Goal: Navigation & Orientation: Find specific page/section

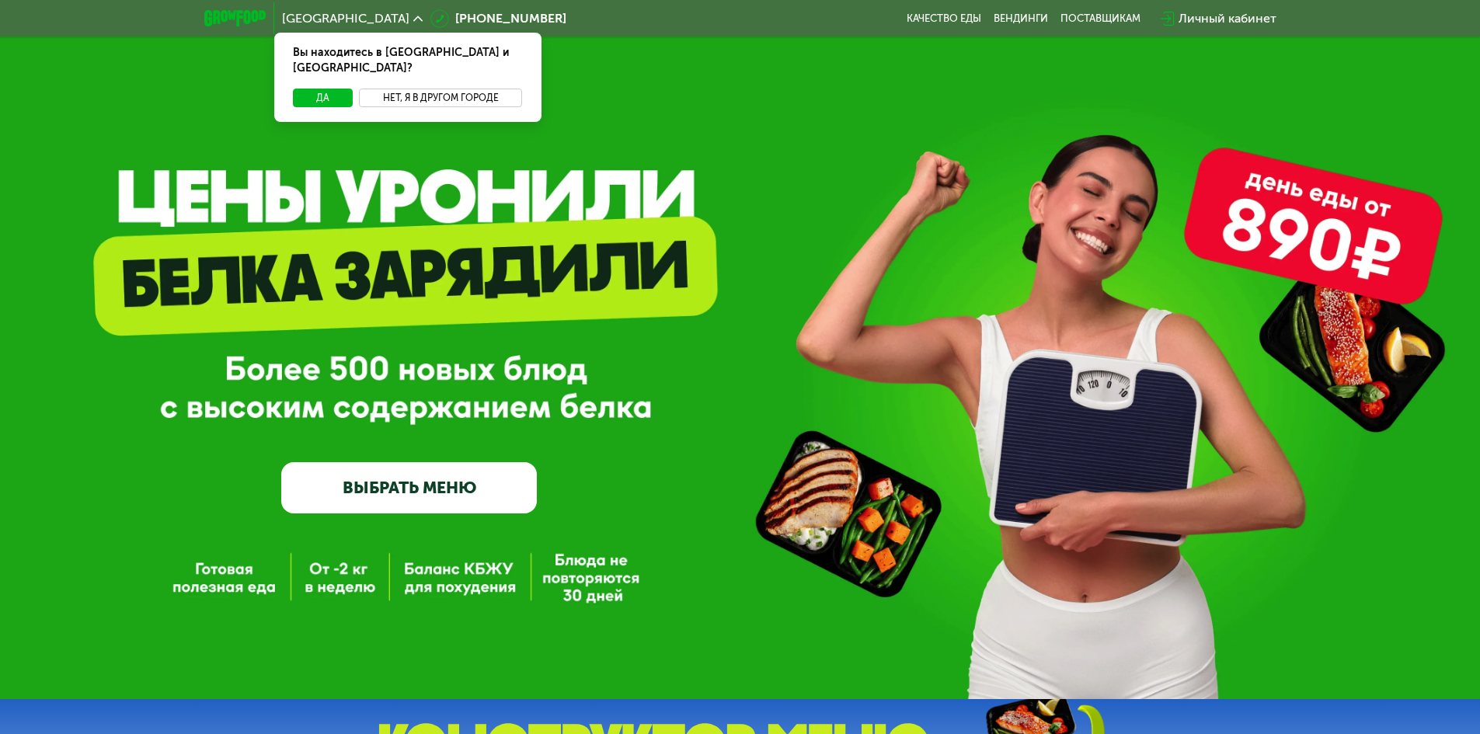
click at [423, 89] on button "Нет, я в другом городе" at bounding box center [441, 98] width 164 height 19
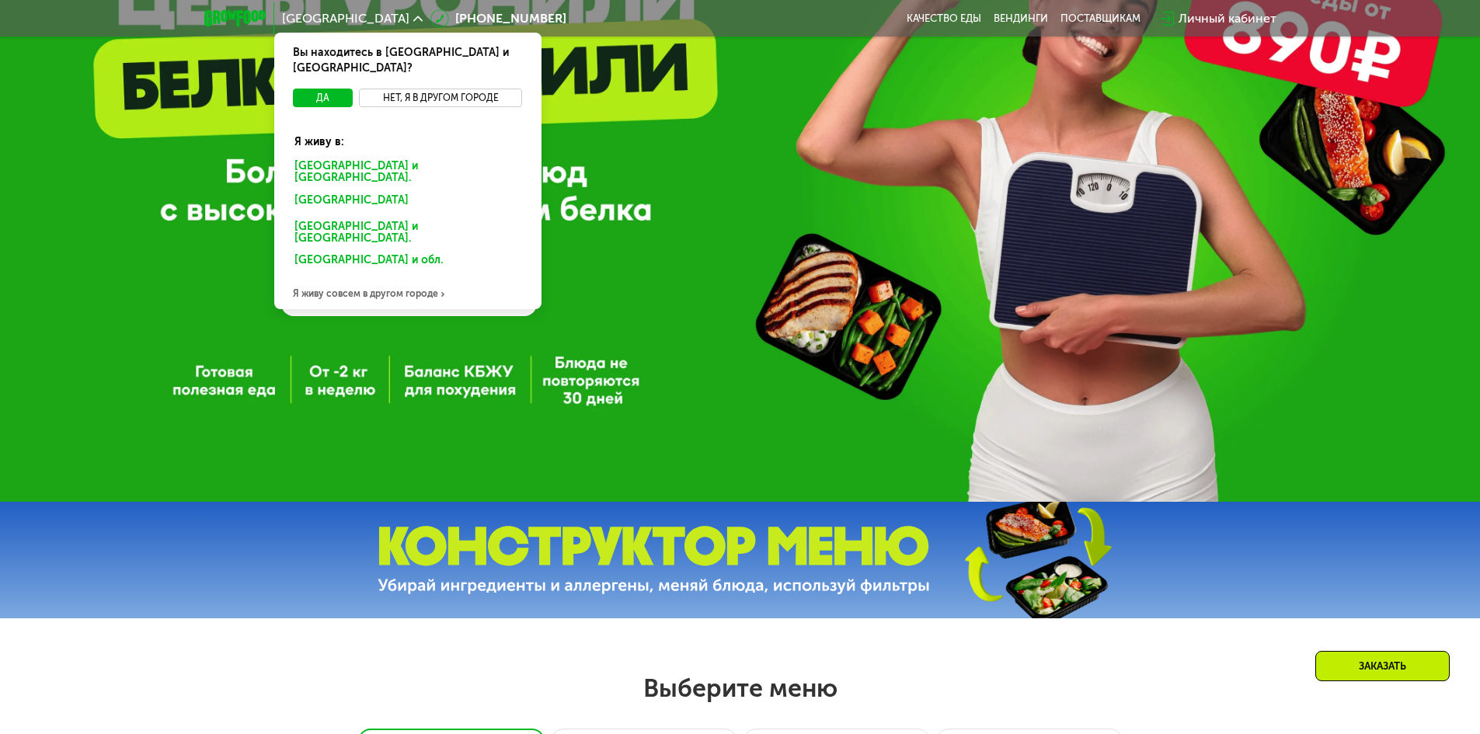
scroll to position [233, 0]
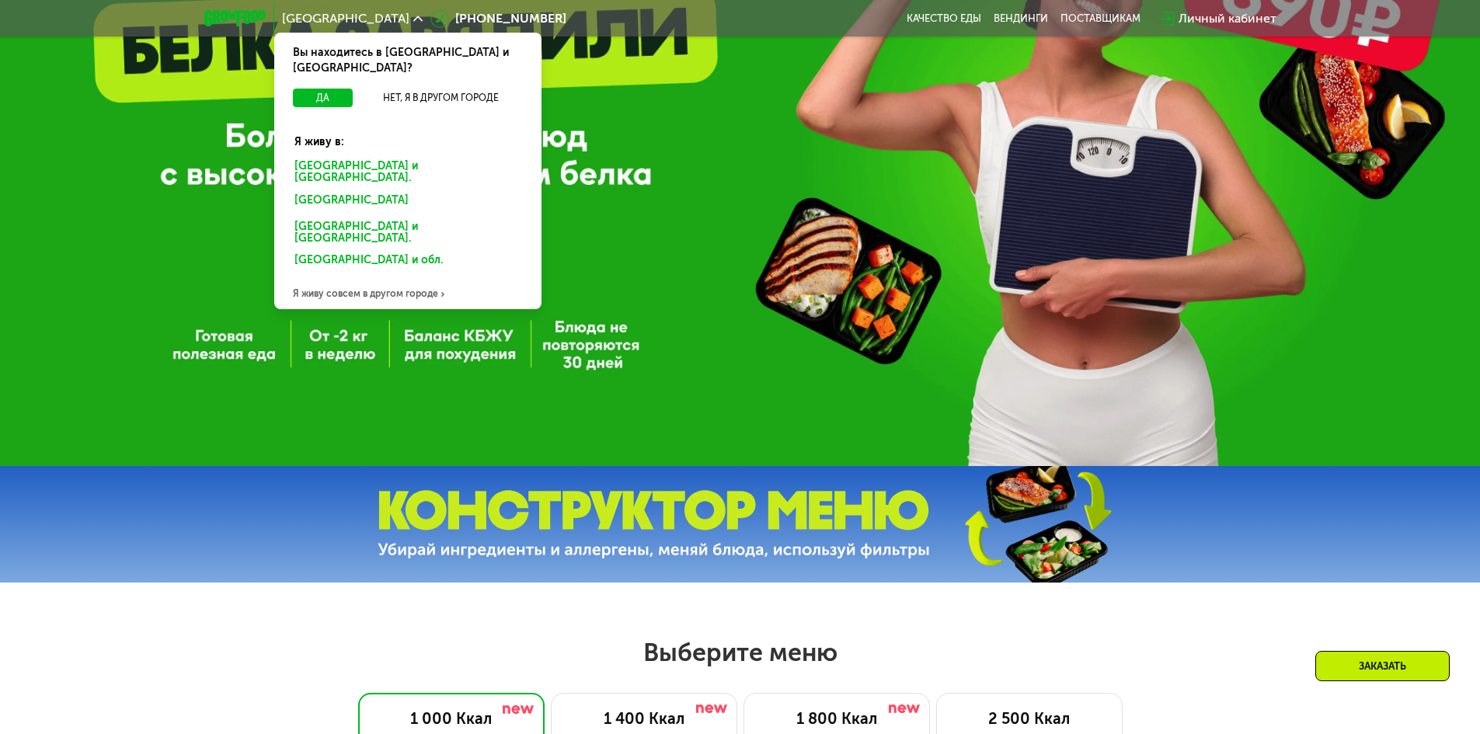
click at [340, 190] on div "[GEOGRAPHIC_DATA] и [GEOGRAPHIC_DATA]." at bounding box center [405, 202] width 242 height 25
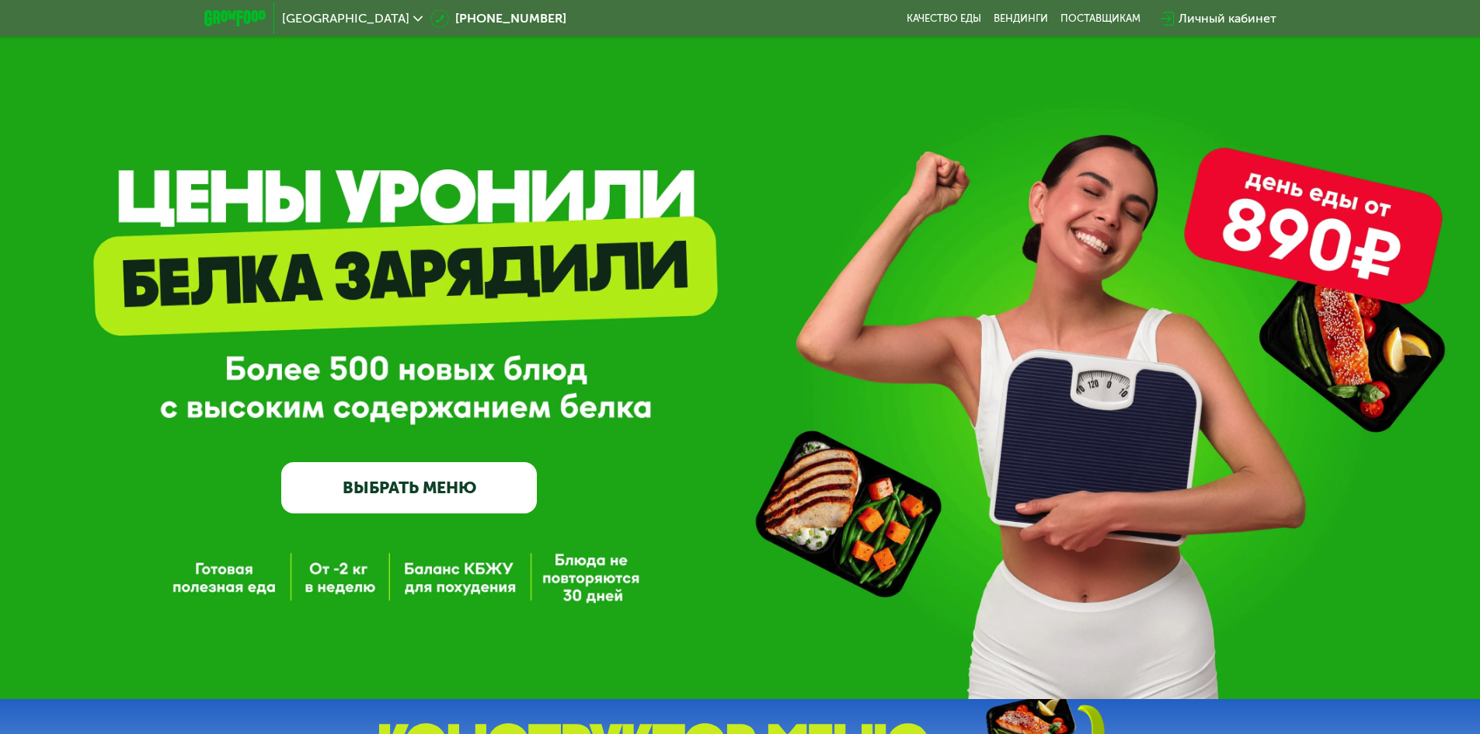
click at [413, 21] on icon at bounding box center [417, 18] width 9 height 9
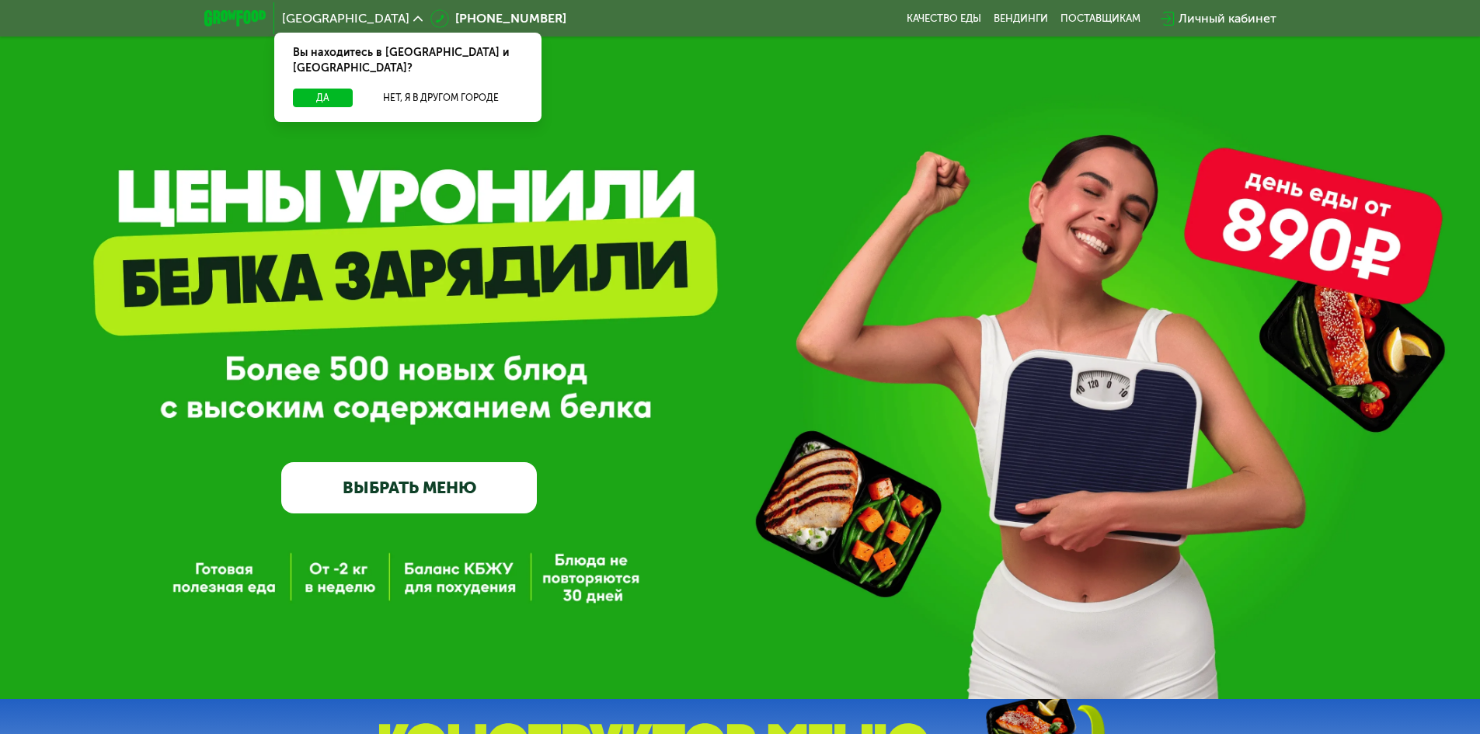
click at [691, 82] on div "GrowFood — доставка правильного питания ВЫБРАТЬ МЕНЮ" at bounding box center [740, 349] width 1480 height 699
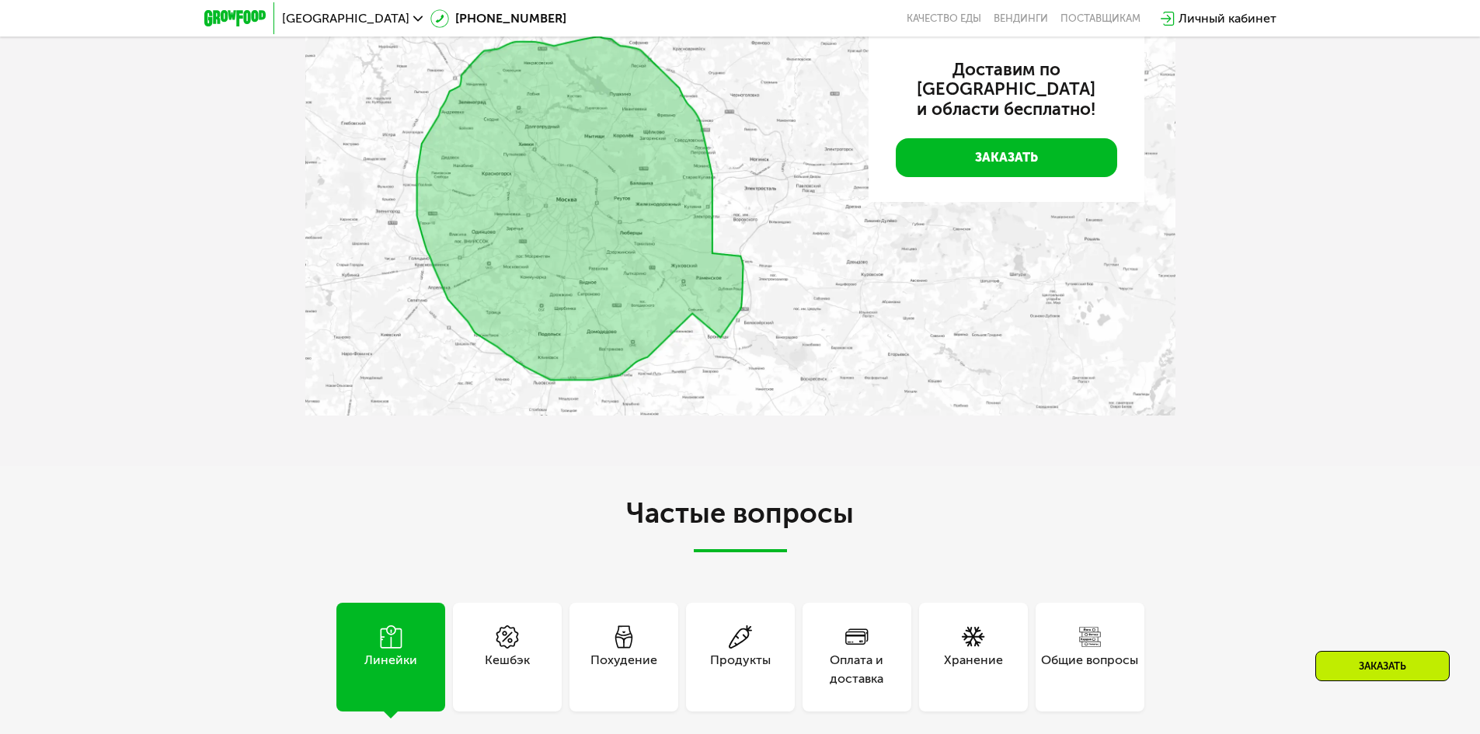
scroll to position [3496, 0]
